Goal: Find contact information: Find contact information

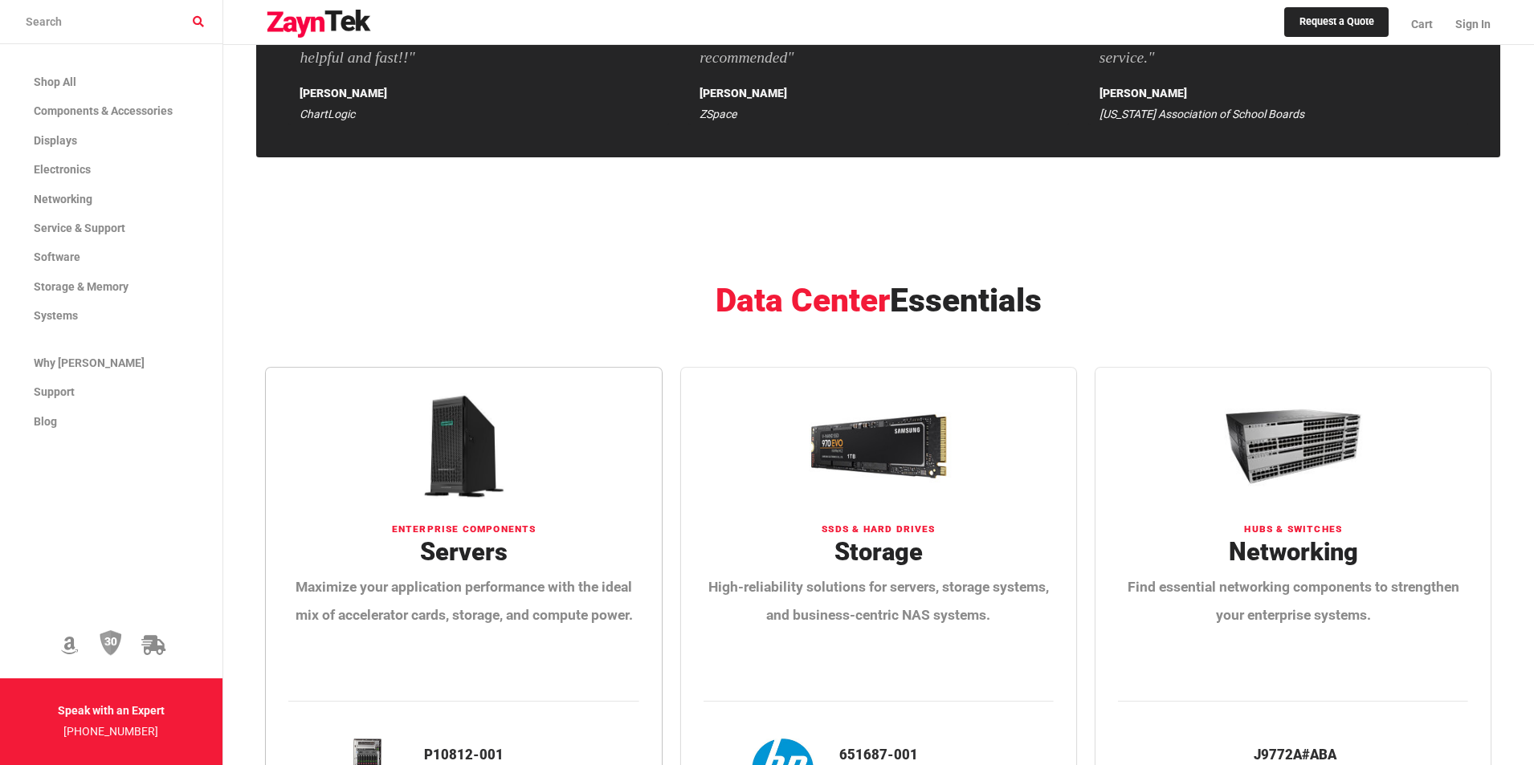
scroll to position [3148, 0]
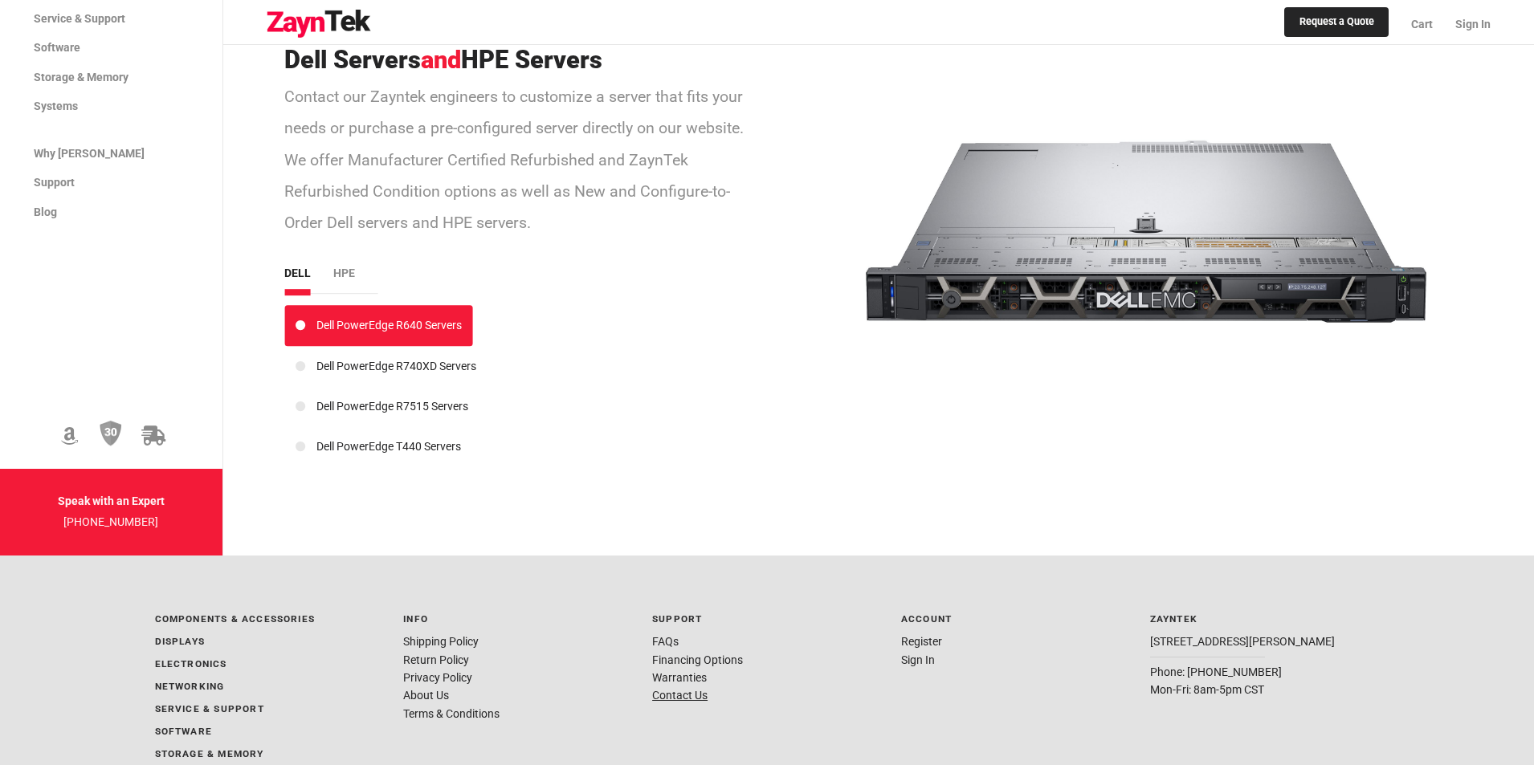
click at [688, 689] on link "Contact Us" at bounding box center [679, 695] width 55 height 13
